Goal: Task Accomplishment & Management: Use online tool/utility

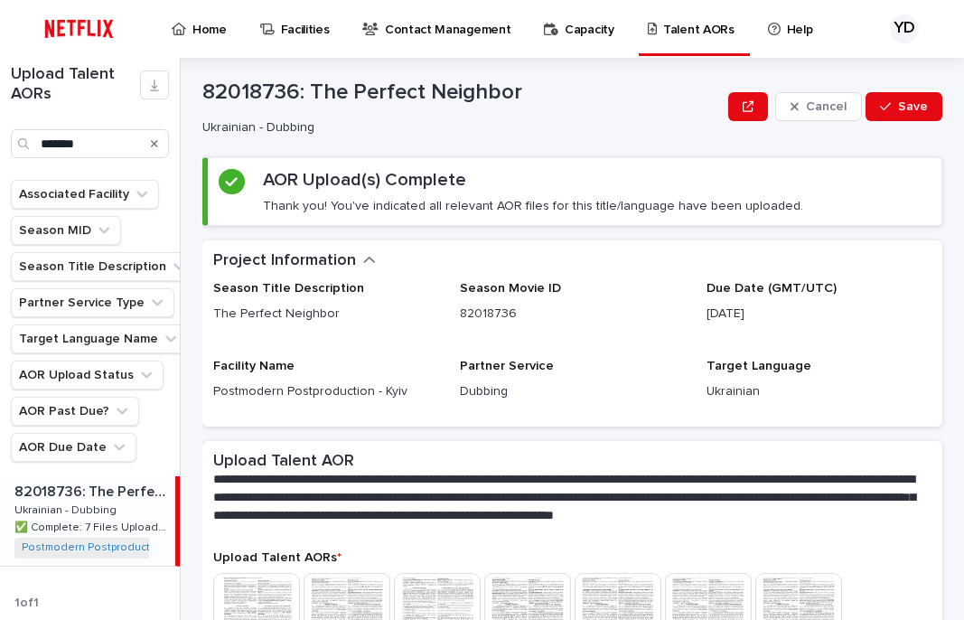
click at [155, 145] on icon "Search" at bounding box center [154, 143] width 7 height 7
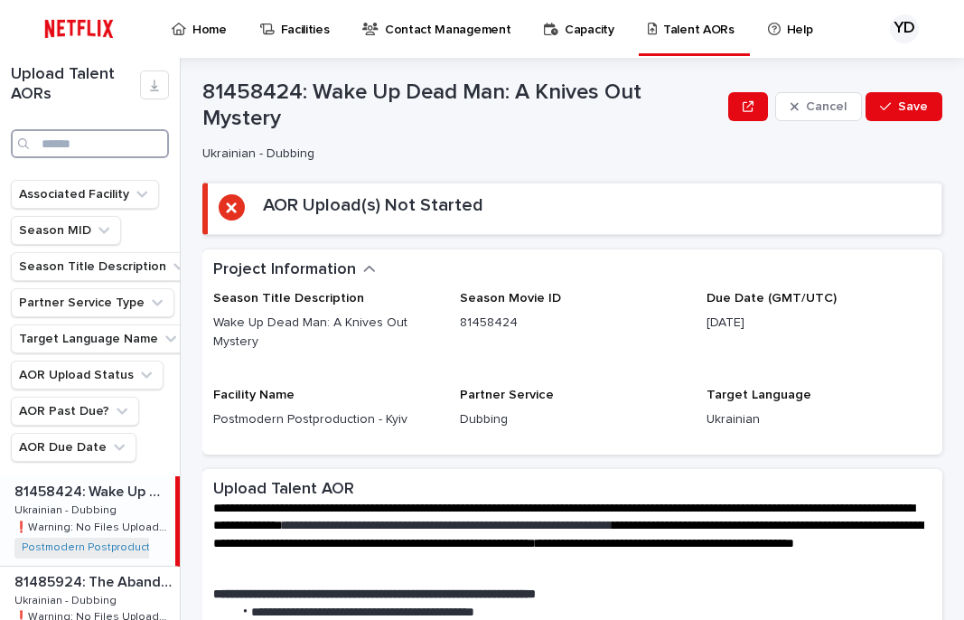
click at [122, 145] on input "Search" at bounding box center [90, 143] width 158 height 29
type input "******"
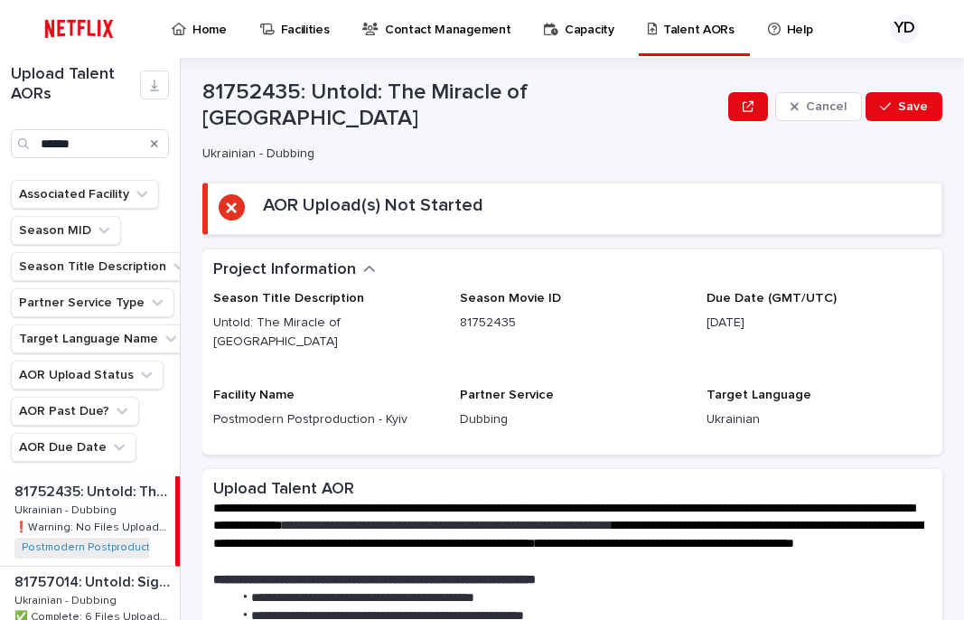
click at [109, 507] on p "Ukrainian - Dubbing" at bounding box center [67, 508] width 106 height 16
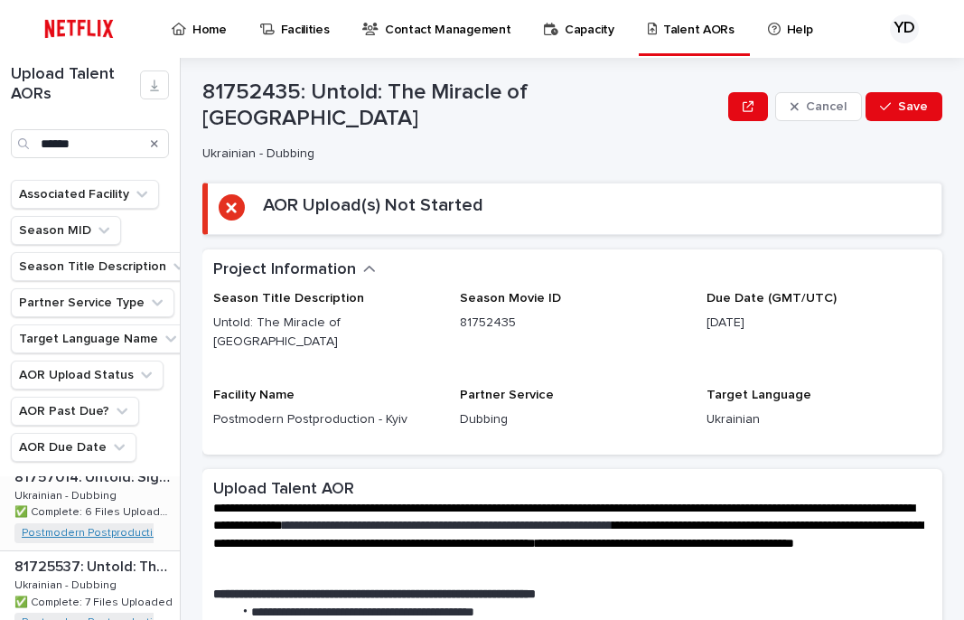
scroll to position [104, 0]
click at [105, 568] on p "81725537: Untold: The Liver King" at bounding box center [95, 566] width 162 height 21
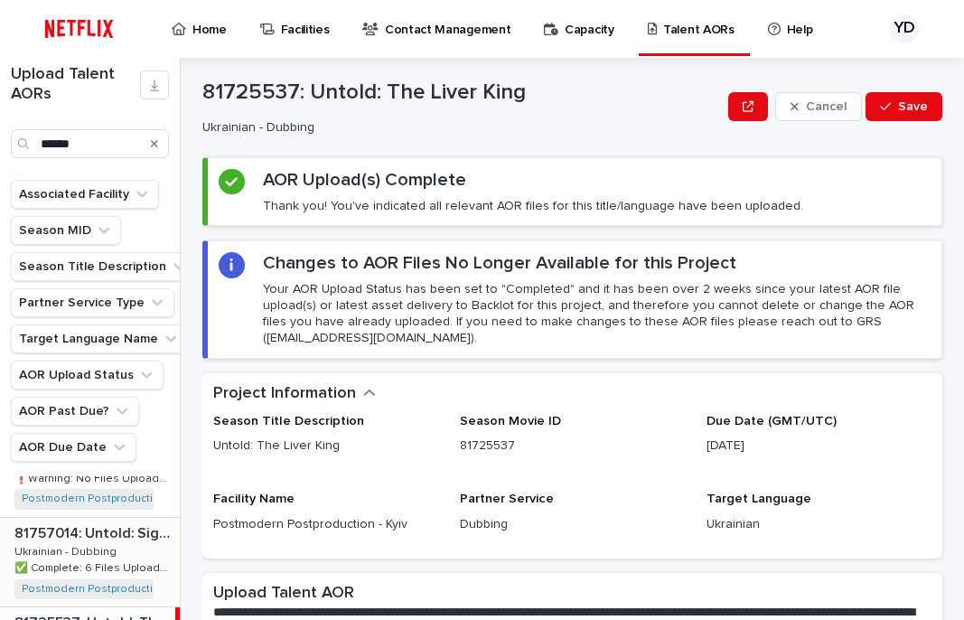
scroll to position [51, 0]
click at [96, 540] on p "Ukrainian - Dubbing" at bounding box center [67, 547] width 106 height 16
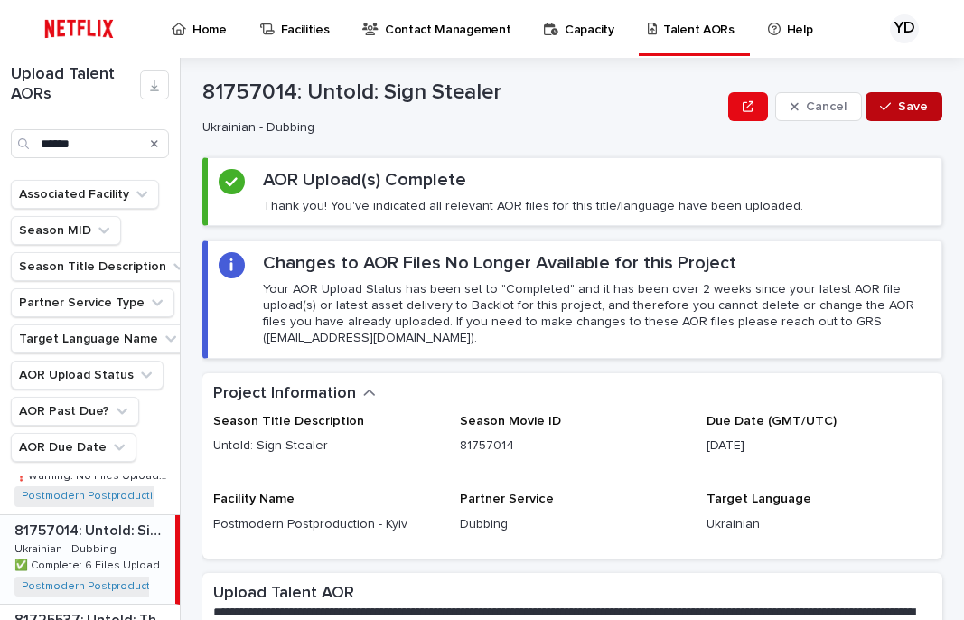
click at [913, 103] on span "Save" at bounding box center [913, 106] width 30 height 13
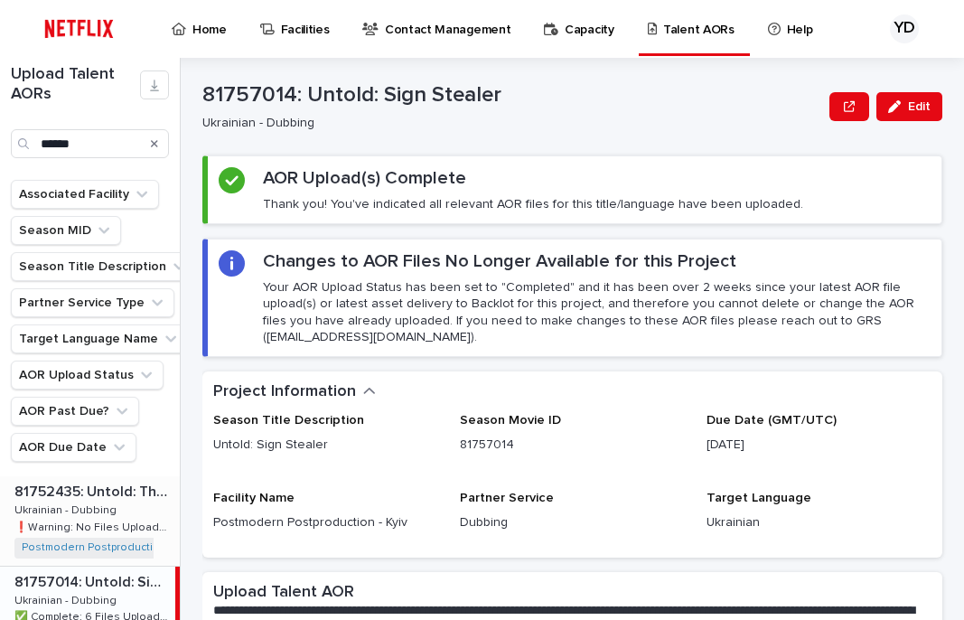
click at [102, 515] on p "Ukrainian - Dubbing" at bounding box center [67, 508] width 106 height 16
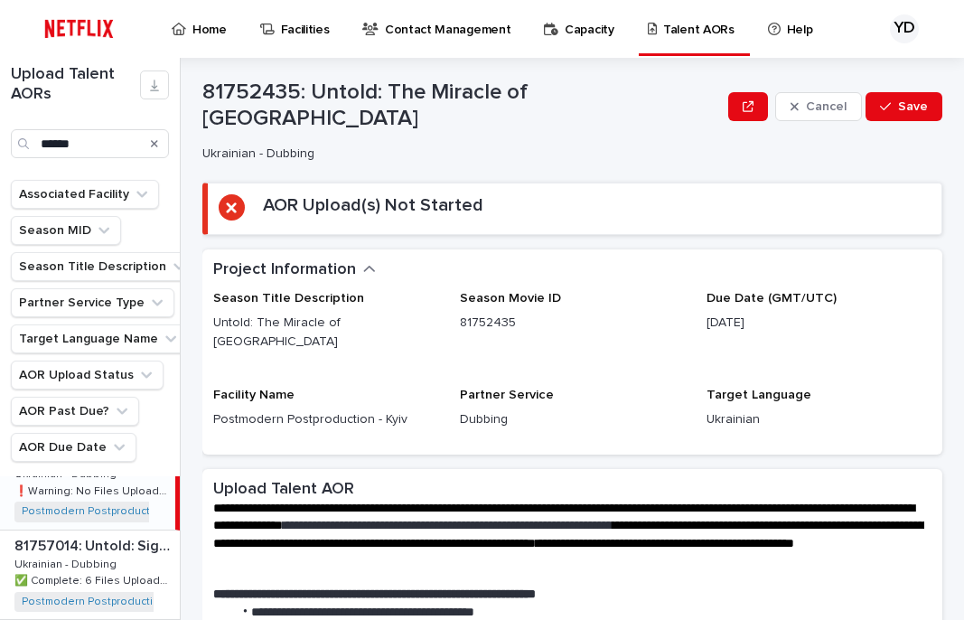
scroll to position [23, 0]
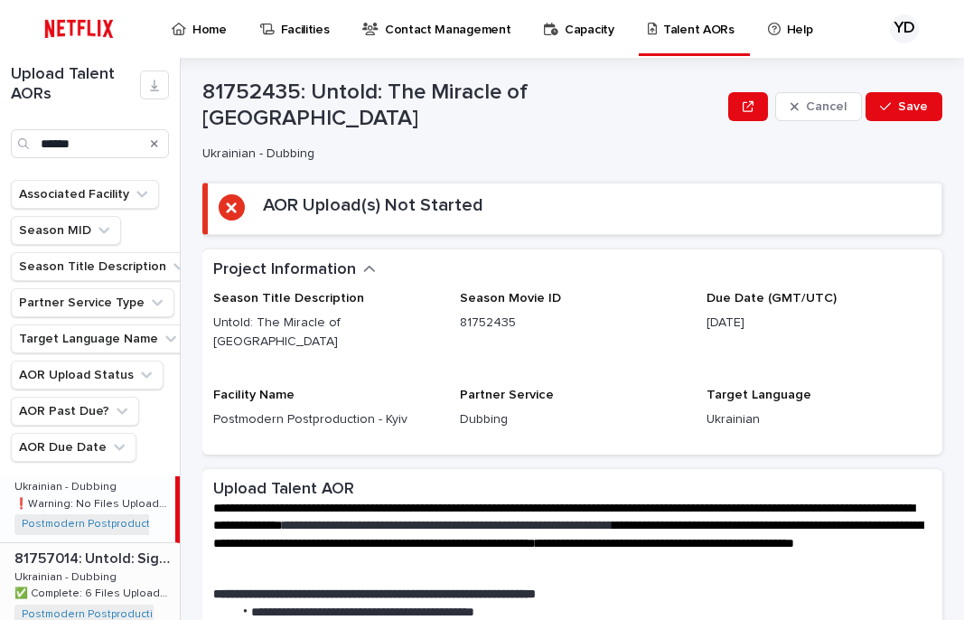
click at [100, 557] on p "81757014: Untold: Sign Stealer" at bounding box center [95, 557] width 162 height 21
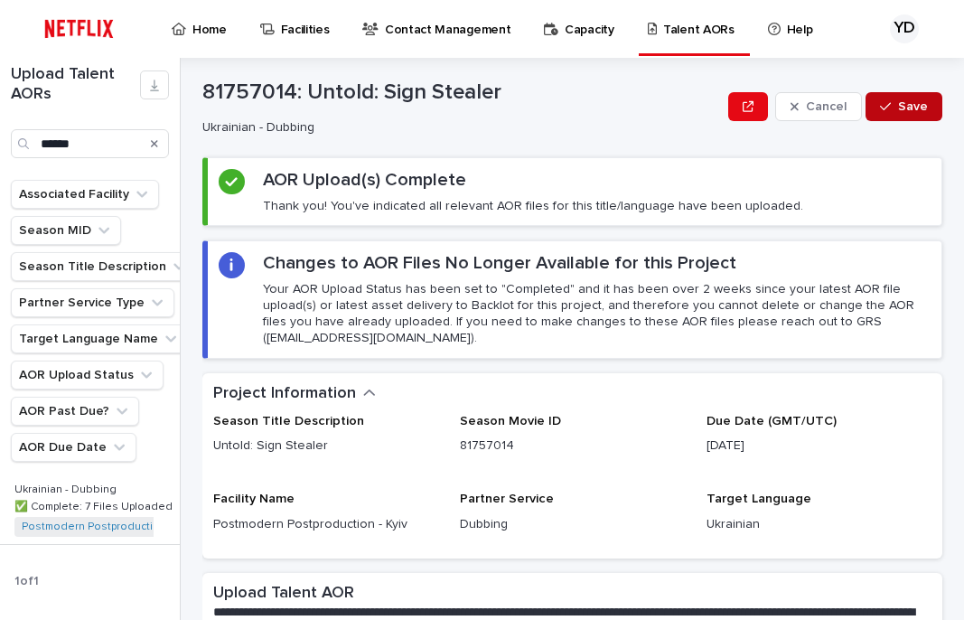
click at [916, 105] on span "Save" at bounding box center [913, 106] width 30 height 13
